Goal: Task Accomplishment & Management: Use online tool/utility

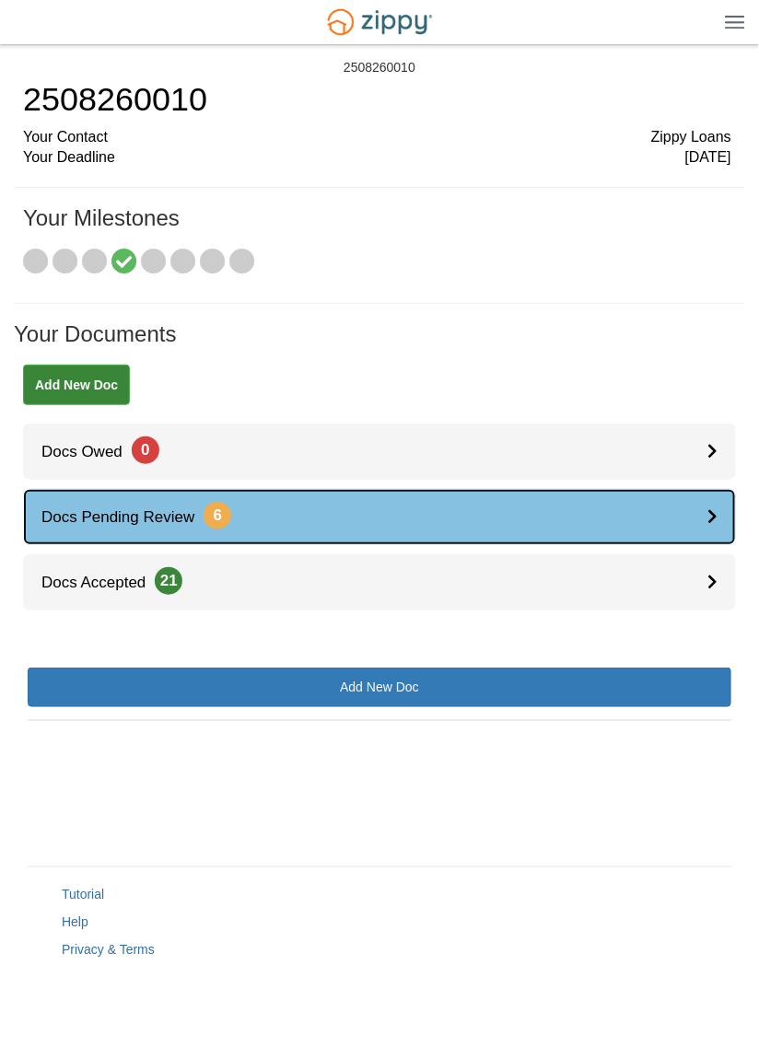
click at [272, 512] on link "Docs Pending Review 6" at bounding box center [379, 517] width 713 height 56
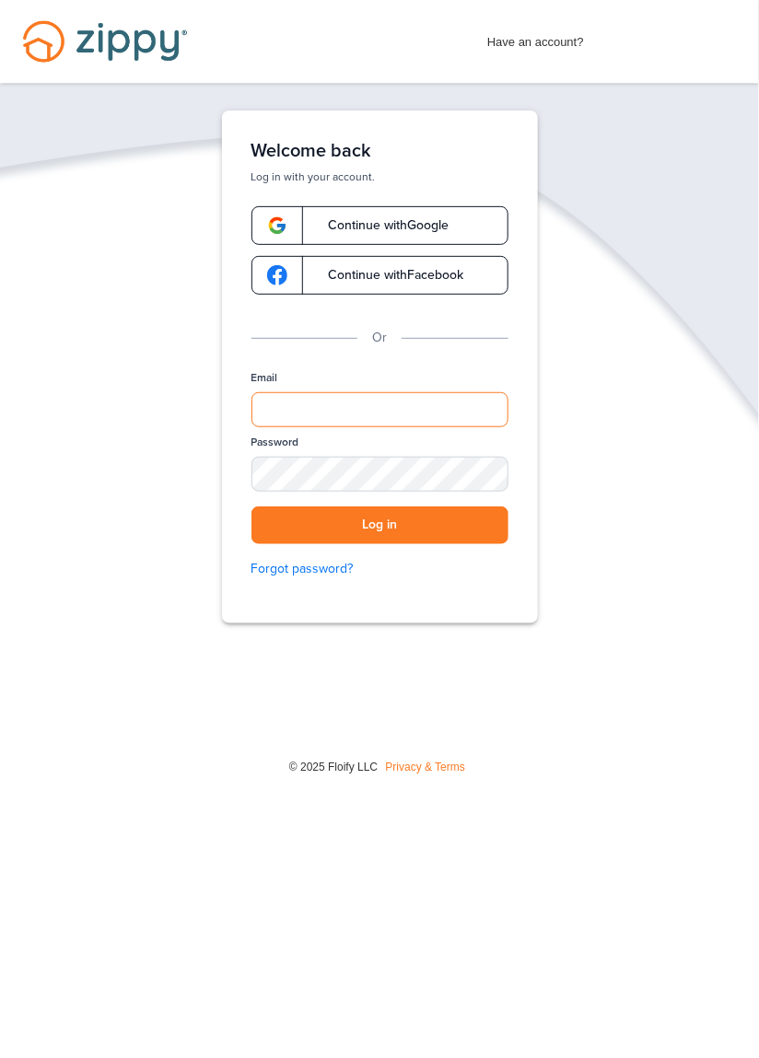
click at [375, 419] on input "Email" at bounding box center [379, 409] width 257 height 35
type input "**********"
click at [251, 506] on button "Log in" at bounding box center [379, 525] width 257 height 38
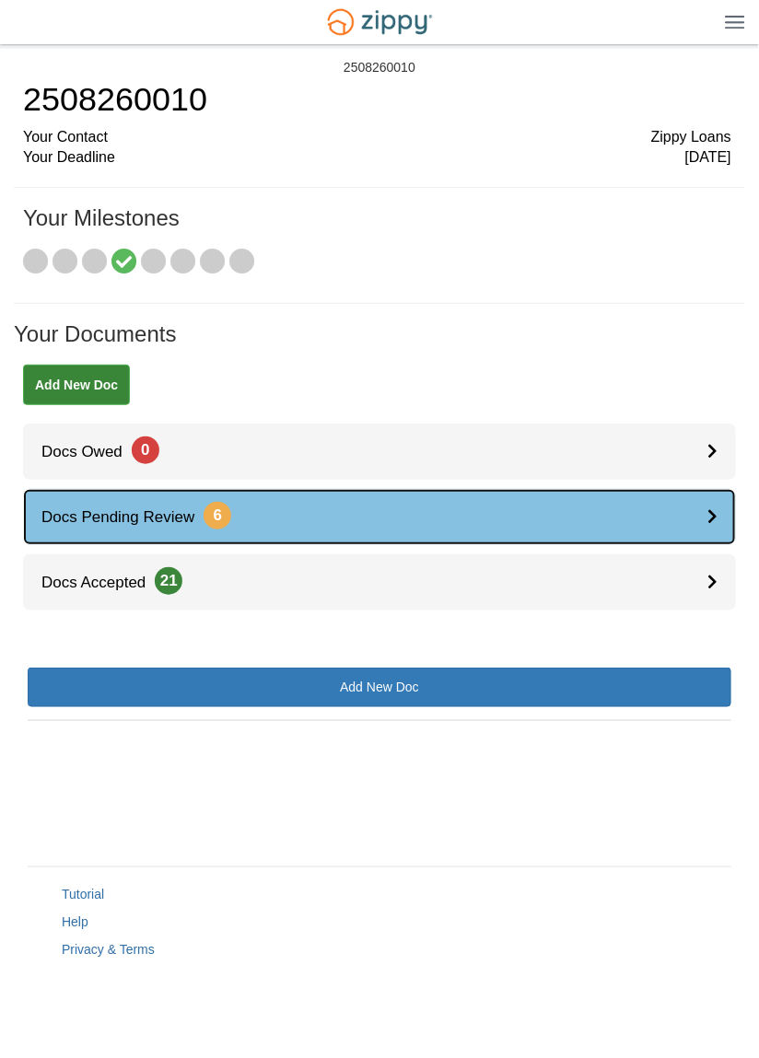
click at [352, 517] on link "Docs Pending Review 6" at bounding box center [379, 517] width 713 height 56
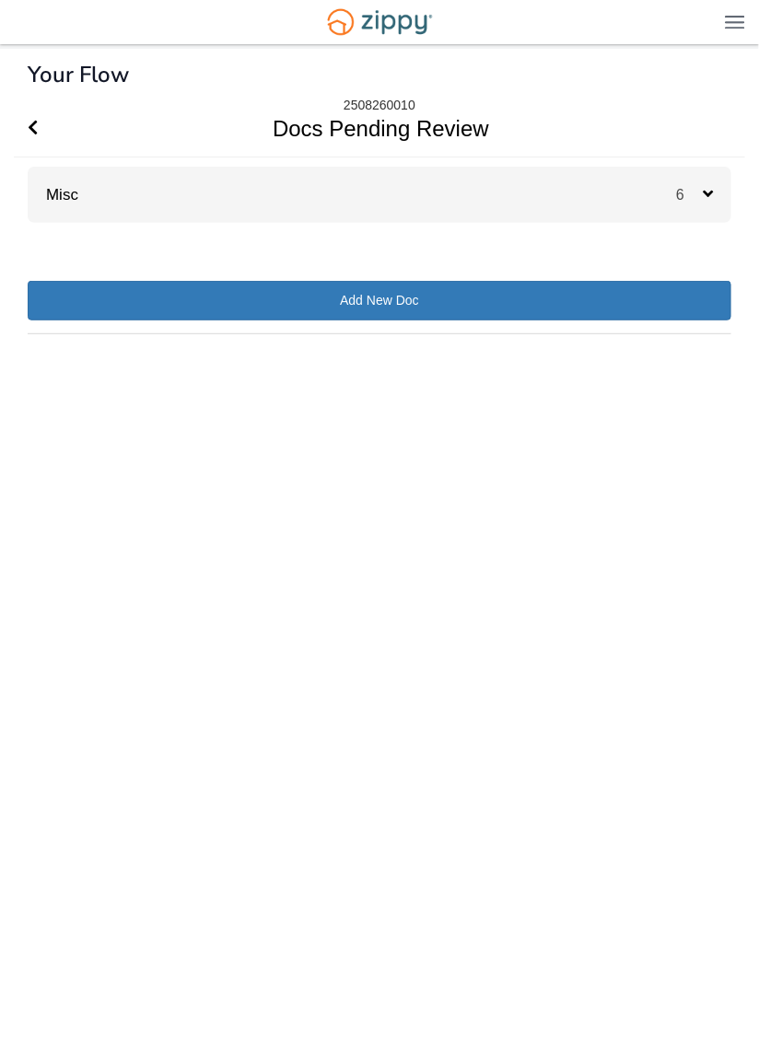
click at [448, 202] on div "Misc 6" at bounding box center [379, 195] width 703 height 56
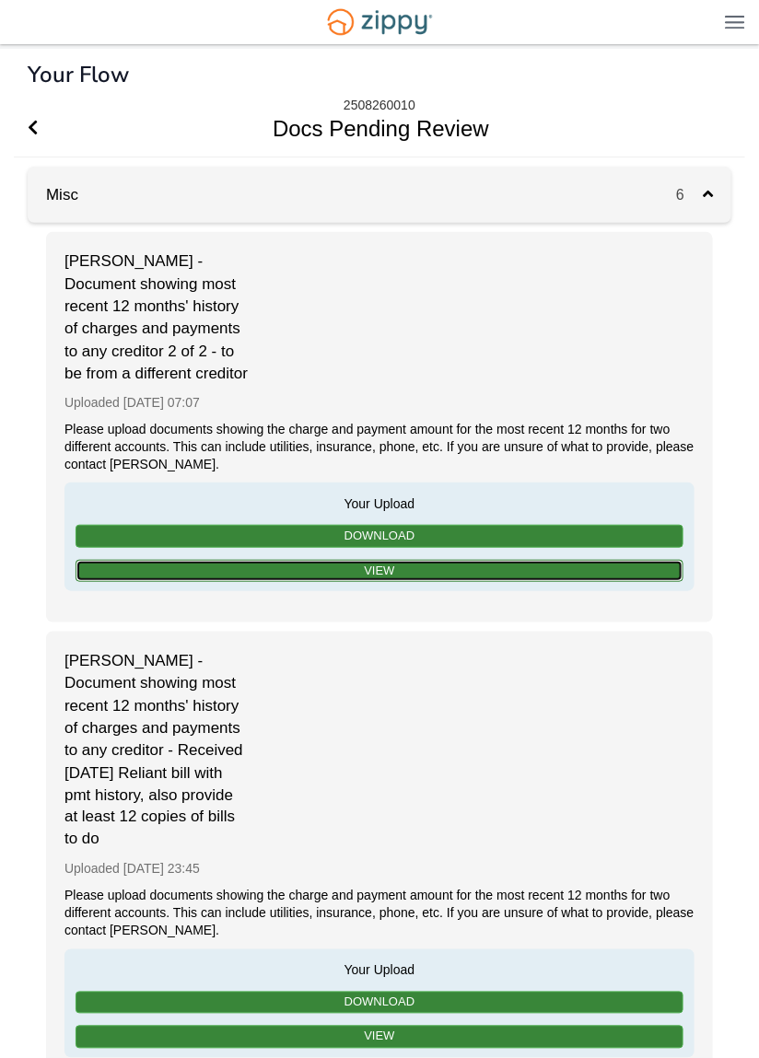
click at [388, 583] on link "View" at bounding box center [380, 571] width 608 height 23
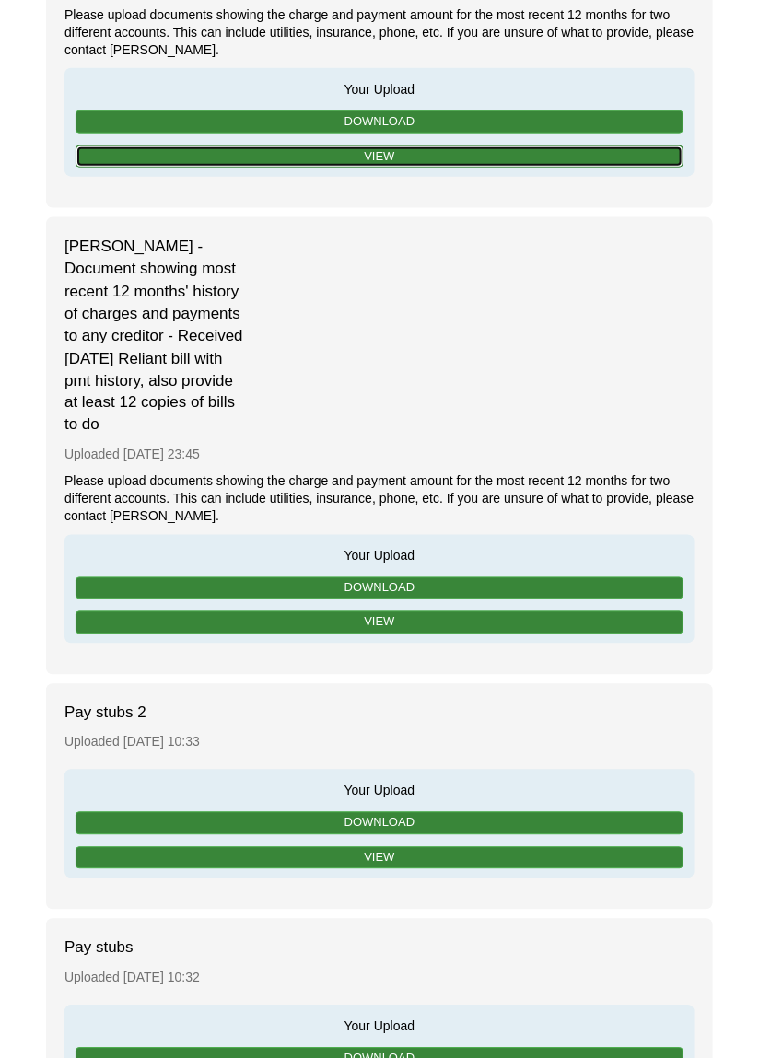
scroll to position [436, 0]
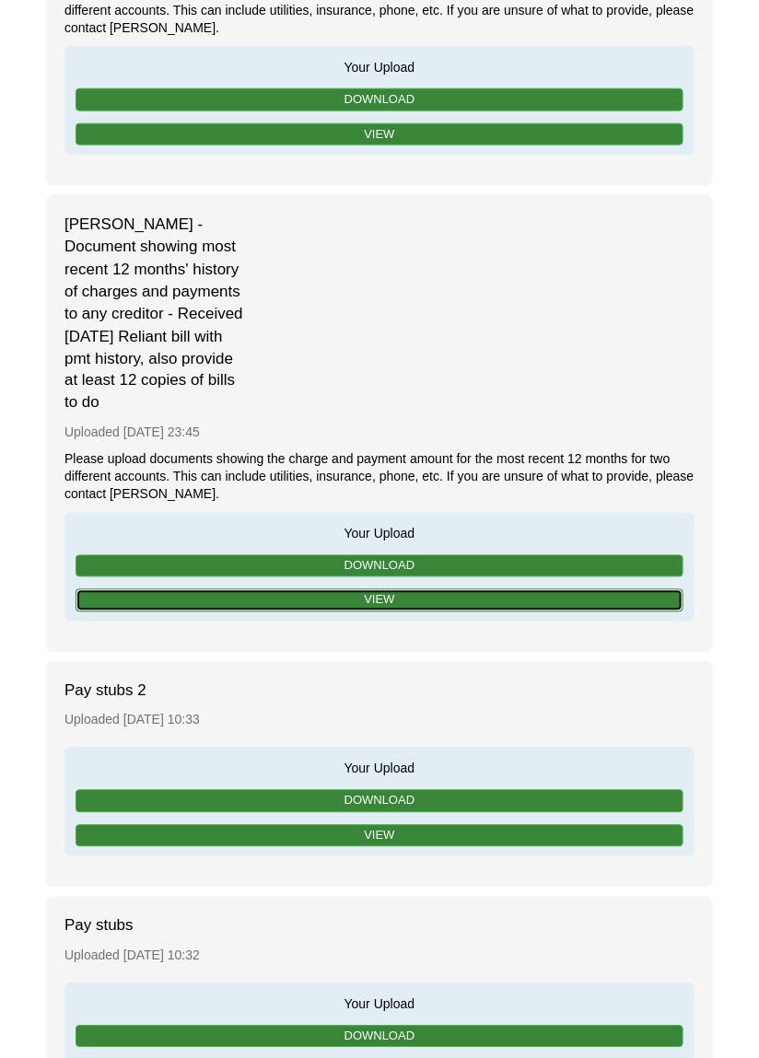
click at [495, 612] on link "View" at bounding box center [380, 600] width 608 height 23
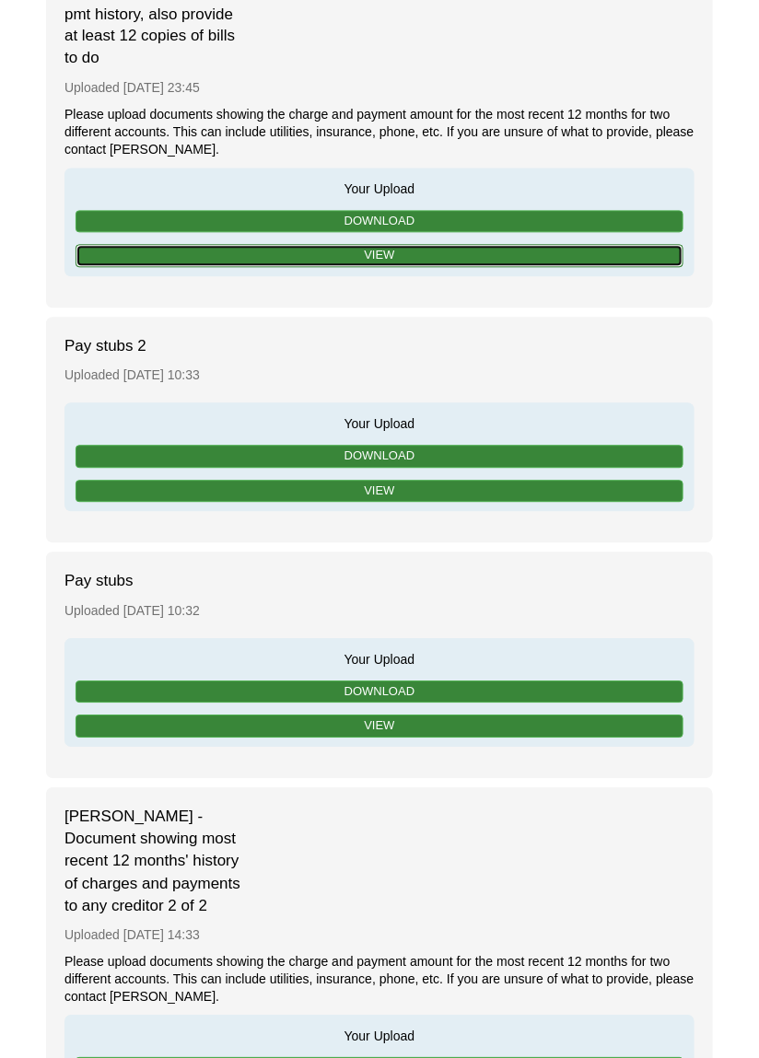
scroll to position [782, 0]
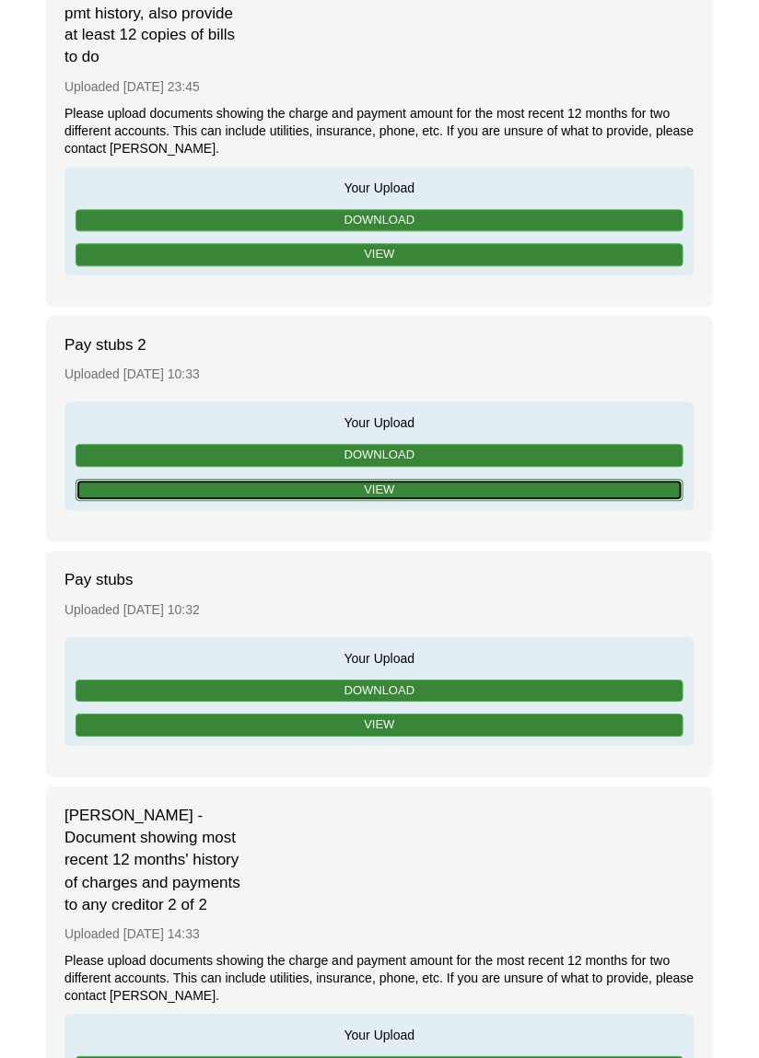
click at [452, 503] on link "View" at bounding box center [380, 491] width 608 height 23
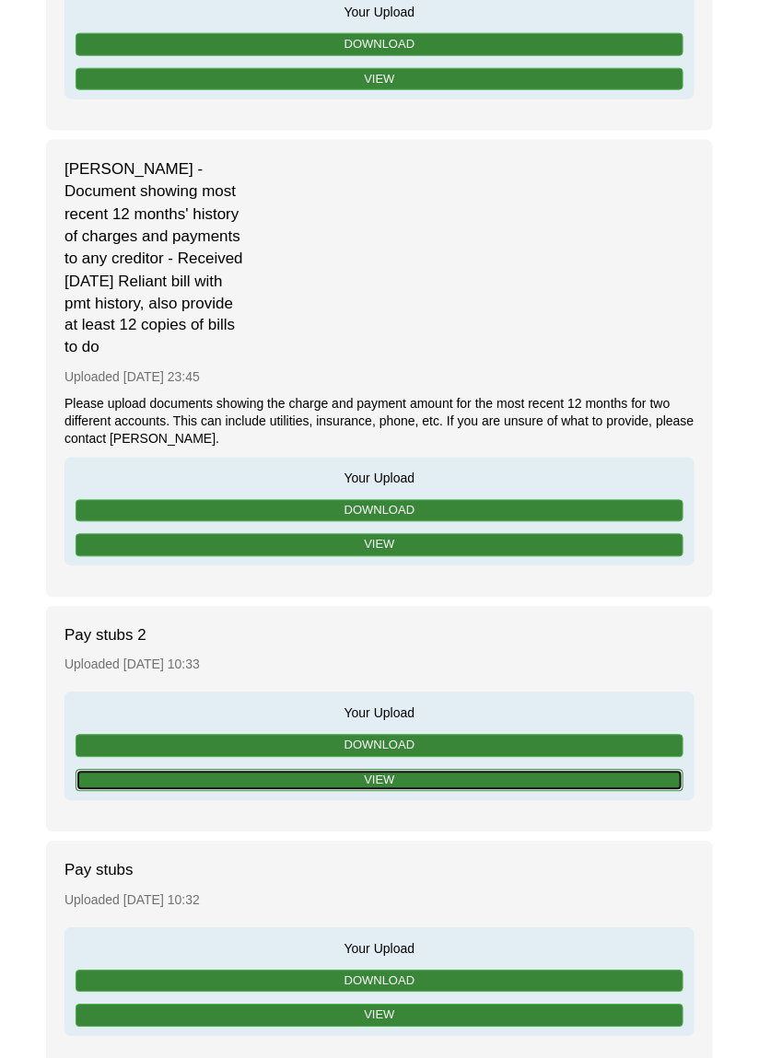
scroll to position [493, 0]
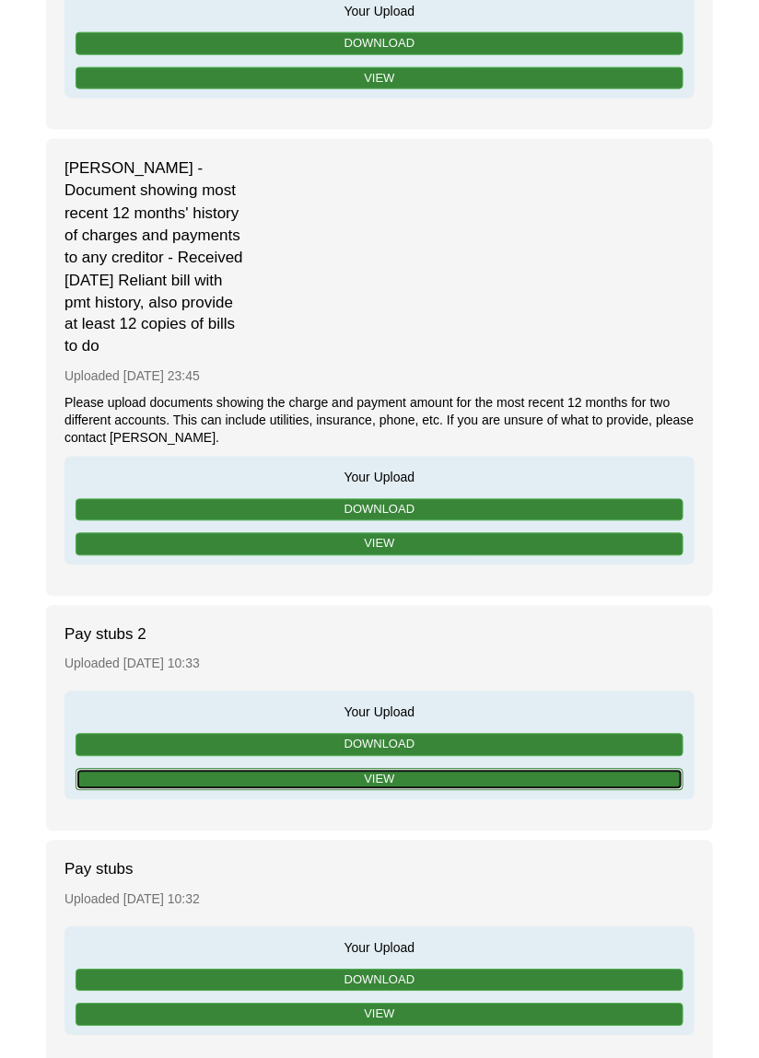
click at [393, 792] on link "View" at bounding box center [380, 780] width 608 height 23
